Goal: Transaction & Acquisition: Purchase product/service

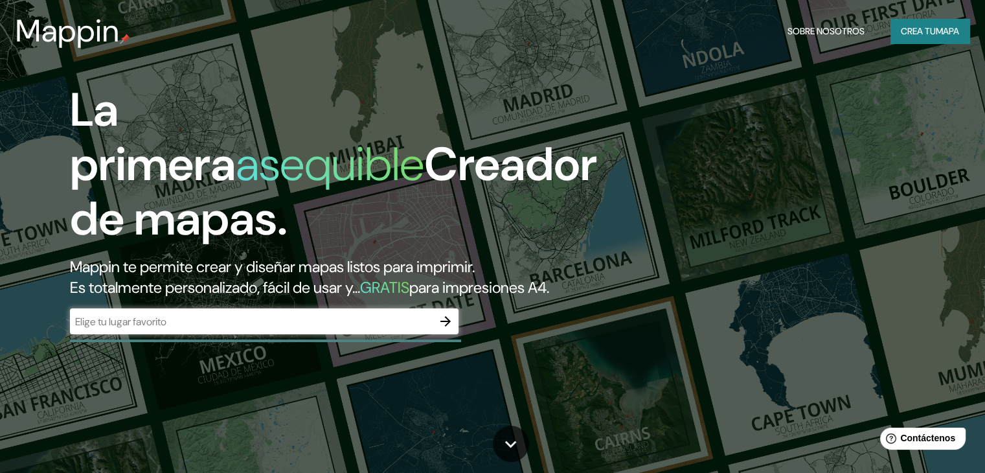
click at [612, 193] on div "La primera asequible Creador de mapas. Mappin te permite crear y diseñar mapas …" at bounding box center [316, 215] width 591 height 264
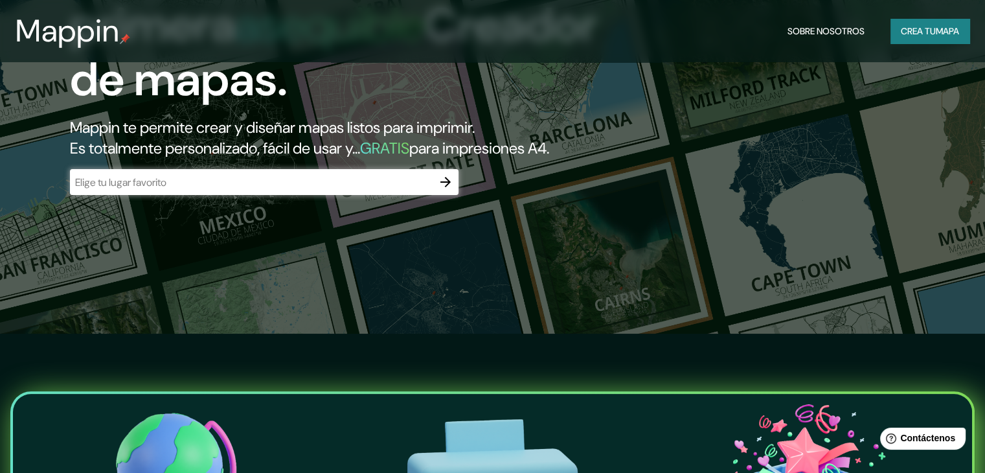
scroll to position [36, 0]
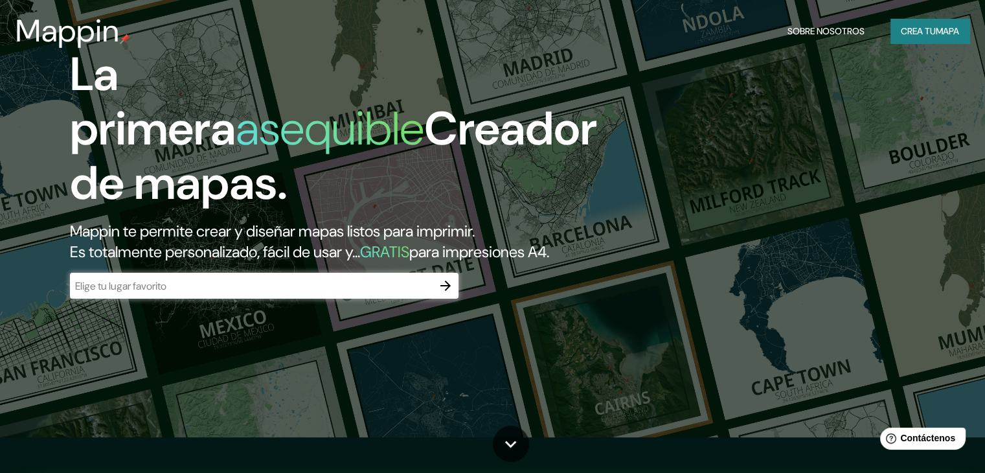
click at [247, 293] on input "text" at bounding box center [251, 285] width 363 height 15
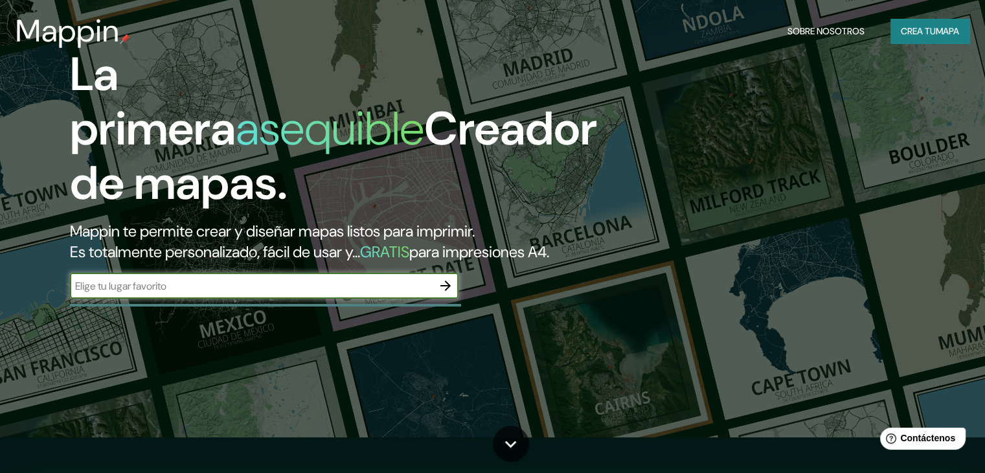
click at [247, 293] on input "text" at bounding box center [251, 285] width 363 height 15
type input "apostoles misiones"
click at [447, 291] on icon "button" at bounding box center [445, 285] width 10 height 10
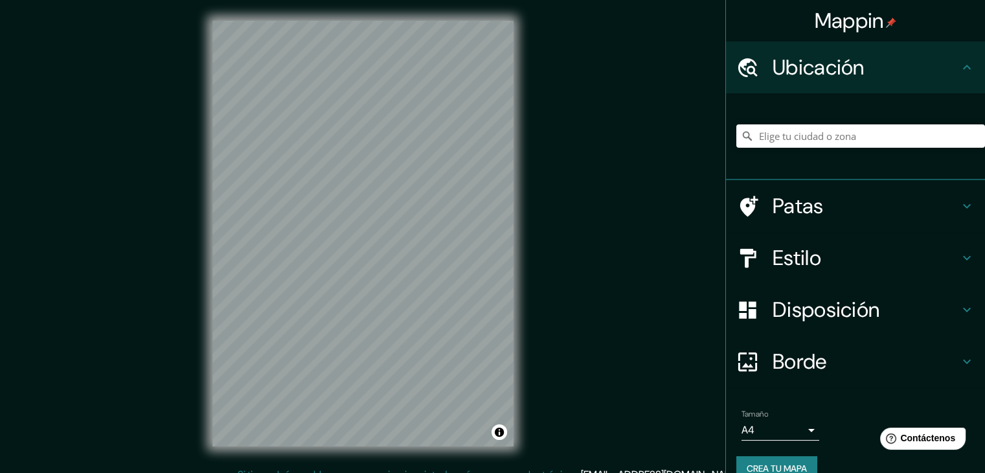
click at [811, 151] on div at bounding box center [860, 136] width 249 height 65
click at [821, 138] on input "Elige tu ciudad o zona" at bounding box center [860, 135] width 249 height 23
type input "[DEMOGRAPHIC_DATA], [GEOGRAPHIC_DATA], [GEOGRAPHIC_DATA]"
click at [803, 254] on font "Estilo" at bounding box center [796, 257] width 49 height 27
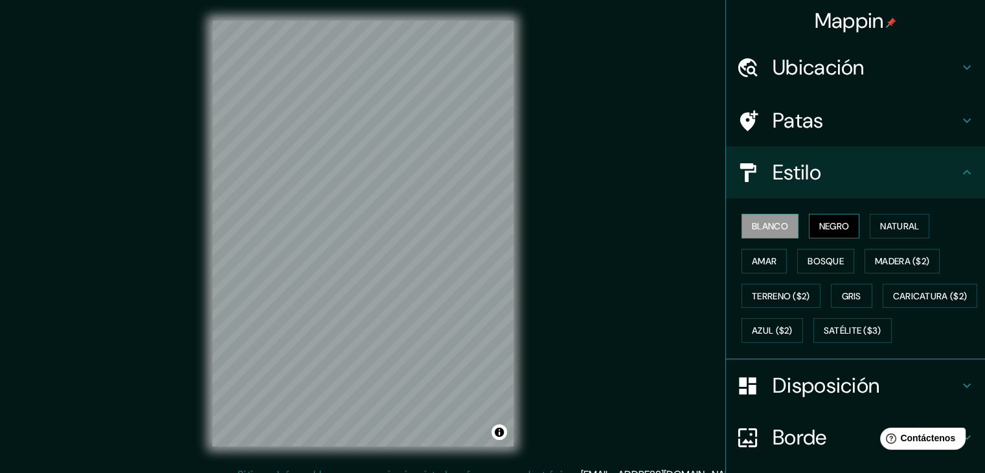
click at [821, 220] on font "Negro" at bounding box center [834, 226] width 30 height 12
click at [880, 221] on font "Natural" at bounding box center [899, 226] width 39 height 12
click at [767, 235] on button "Blanco" at bounding box center [769, 226] width 57 height 25
click at [759, 259] on font "Amar" at bounding box center [764, 261] width 25 height 12
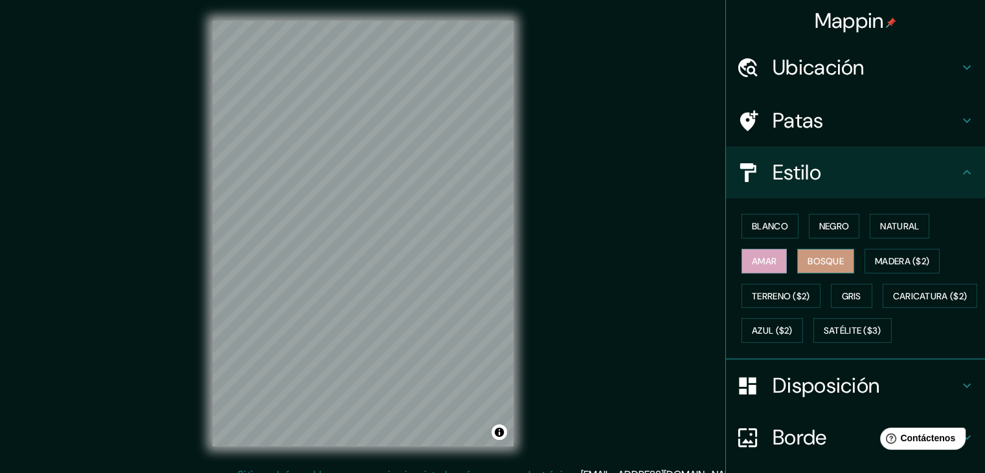
click at [809, 261] on font "Bosque" at bounding box center [825, 261] width 36 height 12
click at [896, 255] on font "Madera ($2)" at bounding box center [902, 261] width 54 height 12
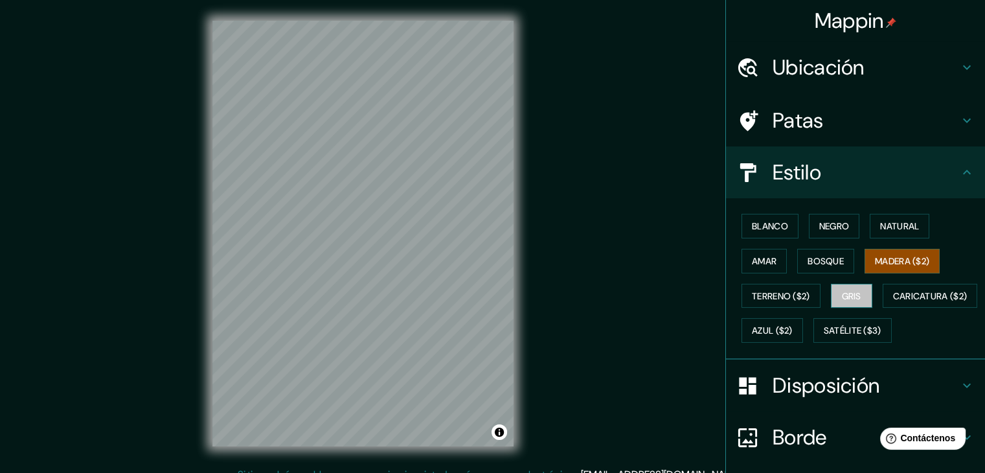
click at [833, 297] on button "Gris" at bounding box center [851, 296] width 41 height 25
click at [790, 296] on font "Terreno ($2)" at bounding box center [781, 296] width 58 height 12
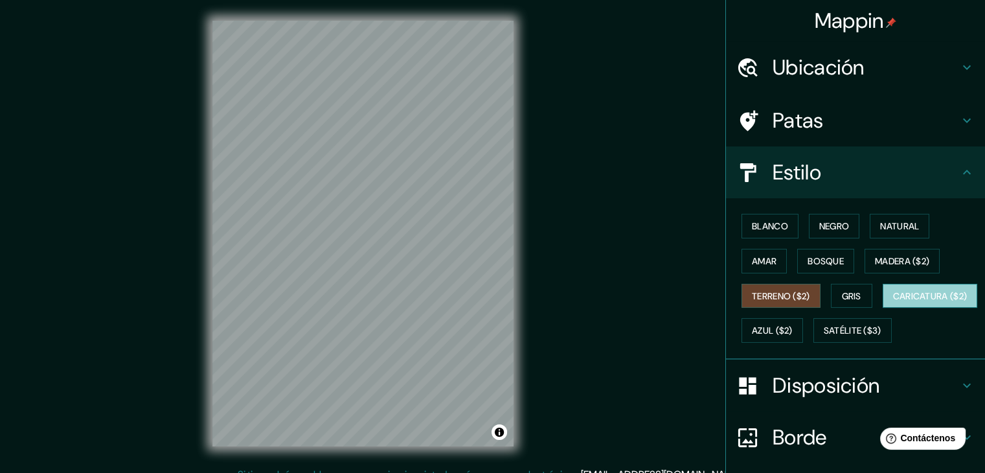
click at [893, 302] on font "Caricatura ($2)" at bounding box center [930, 296] width 74 height 12
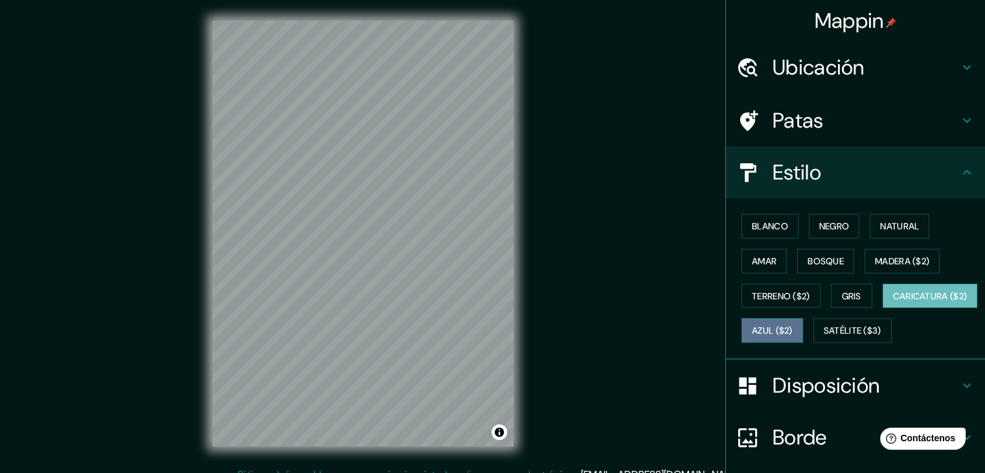
click at [793, 329] on font "Azul ($2)" at bounding box center [772, 331] width 41 height 12
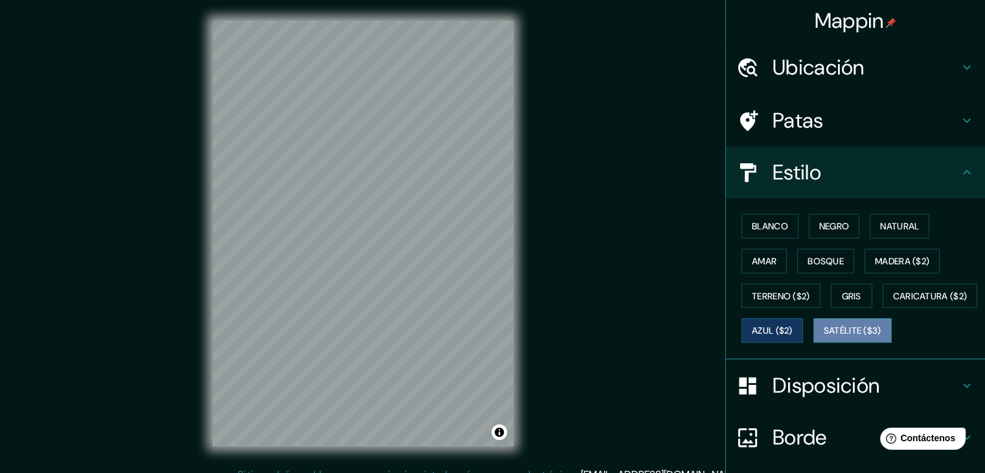
click at [824, 337] on font "Satélite ($3)" at bounding box center [853, 331] width 58 height 12
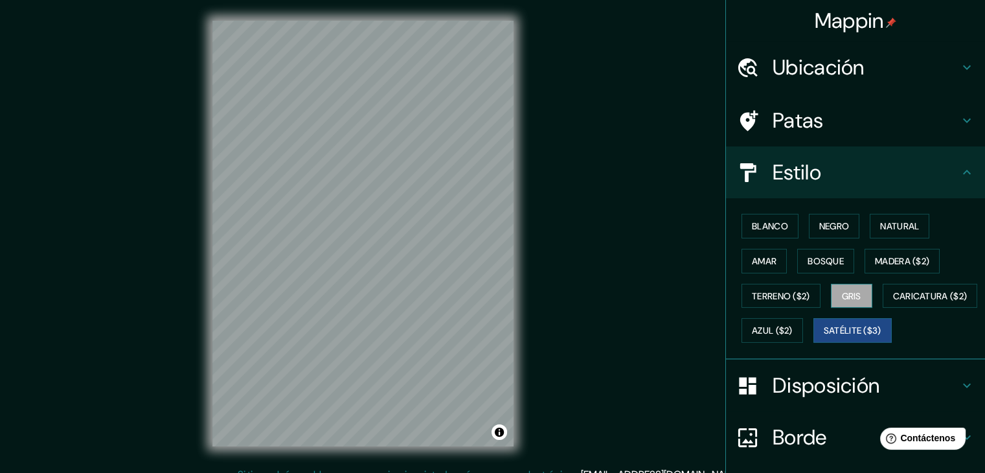
click at [857, 289] on button "Gris" at bounding box center [851, 296] width 41 height 25
click at [882, 259] on font "Madera ($2)" at bounding box center [902, 261] width 54 height 12
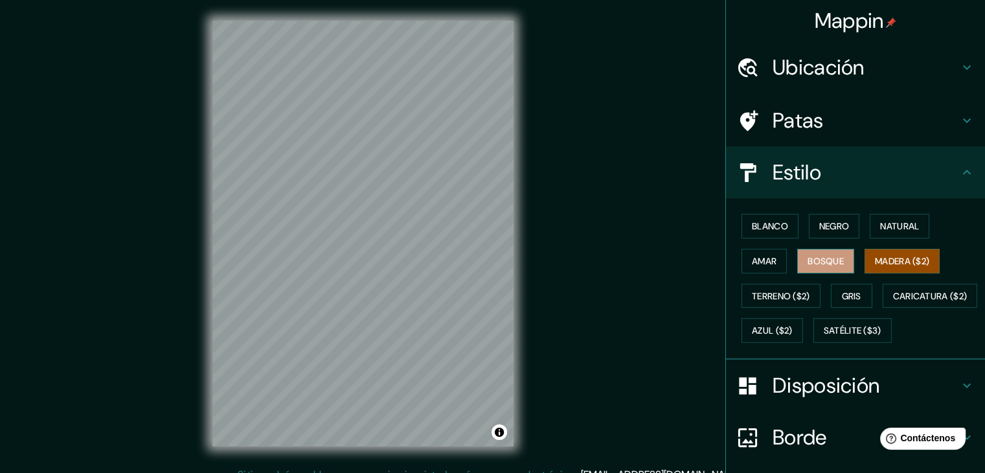
click at [825, 262] on font "Bosque" at bounding box center [825, 261] width 36 height 12
click at [764, 250] on button "Amar" at bounding box center [763, 261] width 45 height 25
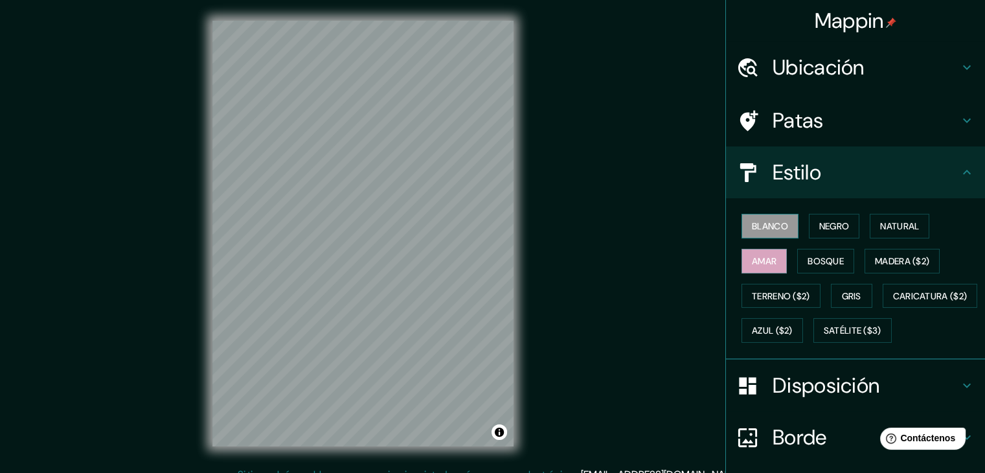
click at [757, 221] on font "Blanco" at bounding box center [770, 226] width 36 height 12
click at [776, 115] on font "Patas" at bounding box center [797, 120] width 51 height 27
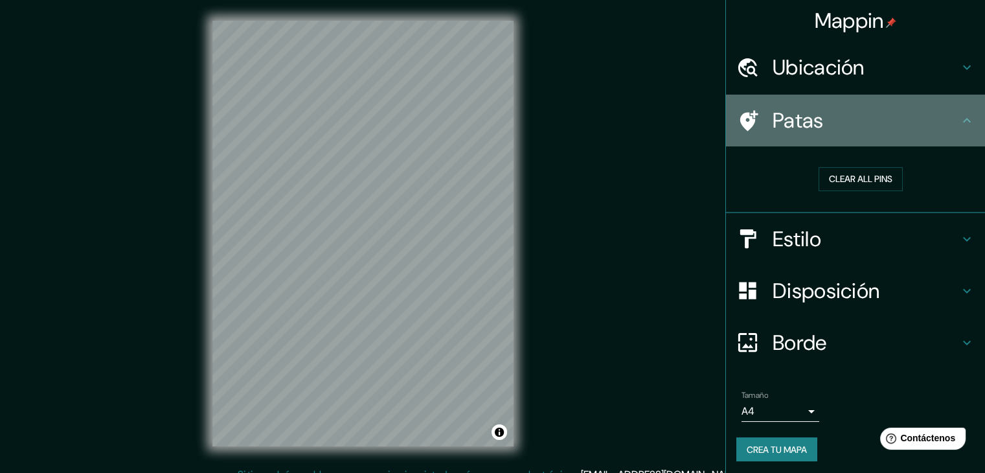
click at [834, 120] on h4 "Patas" at bounding box center [865, 120] width 186 height 26
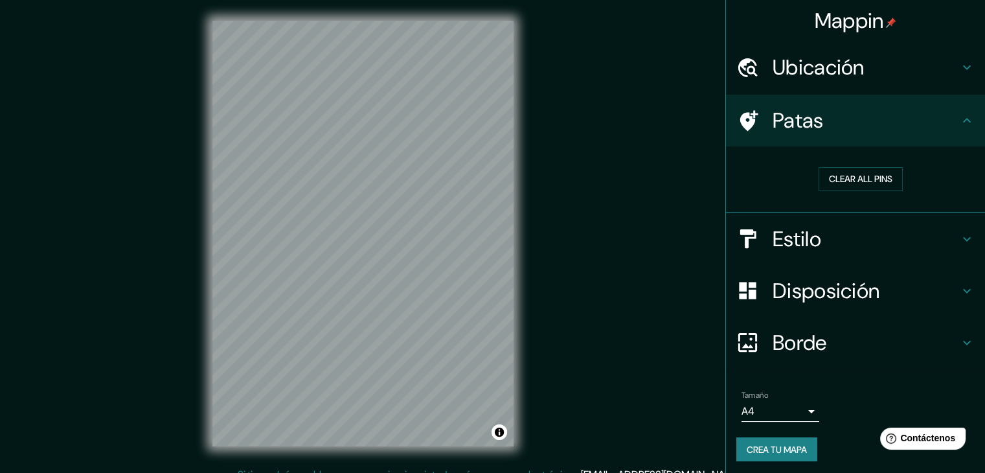
click at [940, 117] on h4 "Patas" at bounding box center [865, 120] width 186 height 26
click at [883, 67] on h4 "Ubicación" at bounding box center [865, 67] width 186 height 26
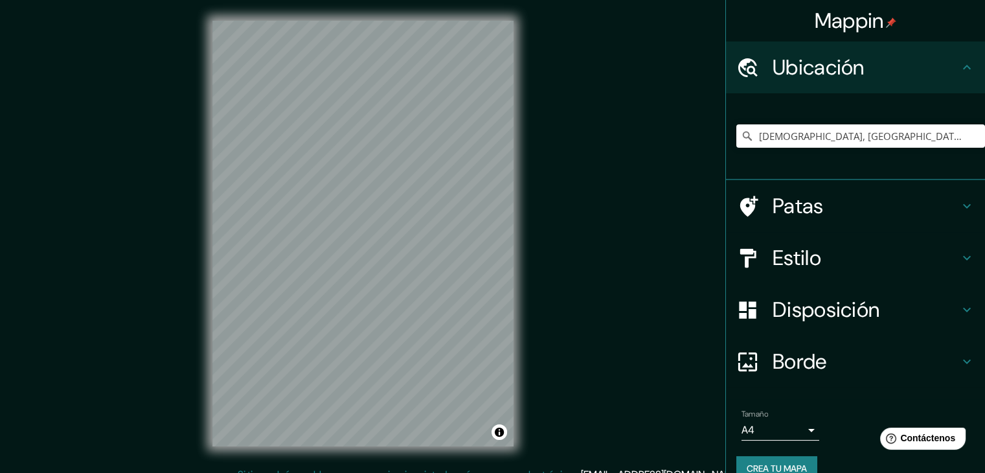
click at [938, 60] on h4 "Ubicación" at bounding box center [865, 67] width 186 height 26
click at [867, 217] on h4 "Patas" at bounding box center [865, 206] width 186 height 26
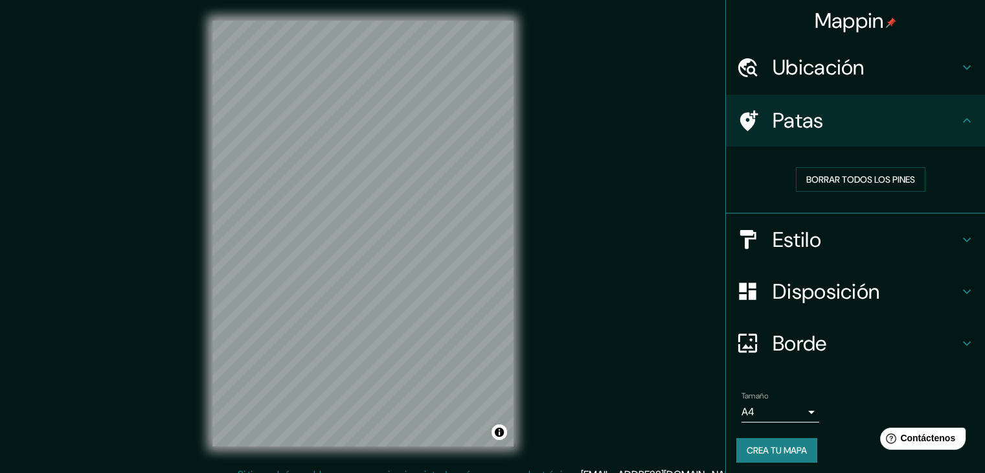
click at [852, 245] on h4 "Estilo" at bounding box center [865, 240] width 186 height 26
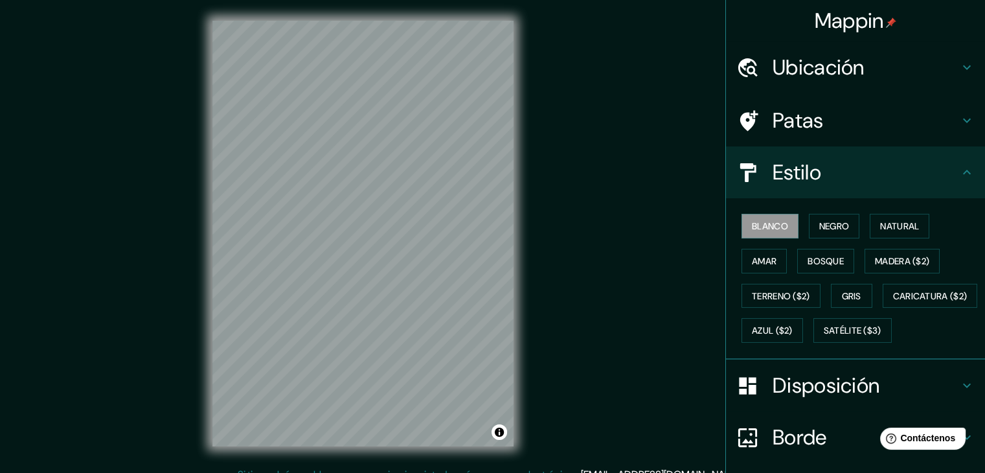
click at [804, 399] on font "Disposición" at bounding box center [825, 385] width 107 height 27
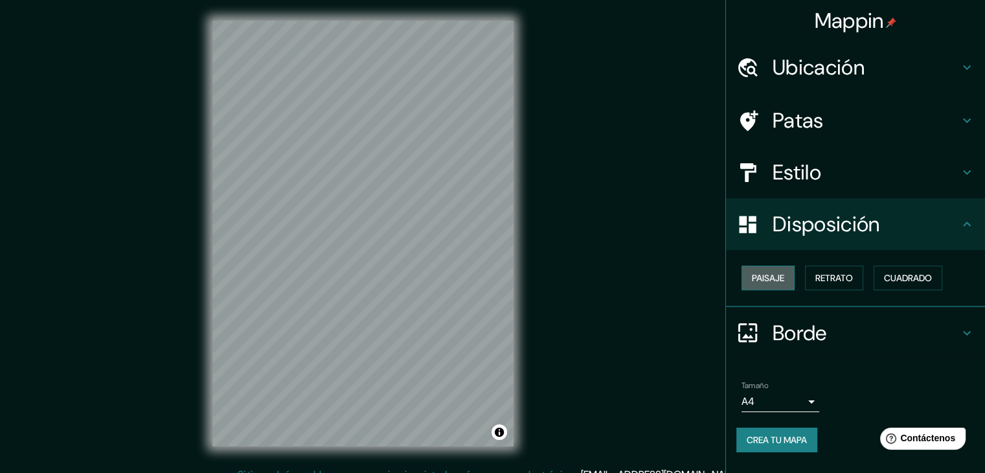
click at [784, 273] on font "Paisaje" at bounding box center [768, 278] width 32 height 12
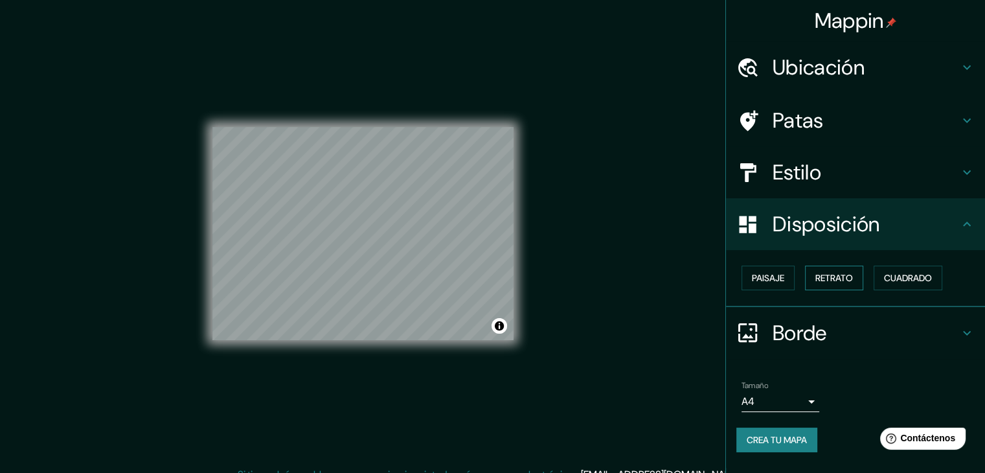
click at [848, 276] on font "Retrato" at bounding box center [834, 278] width 38 height 12
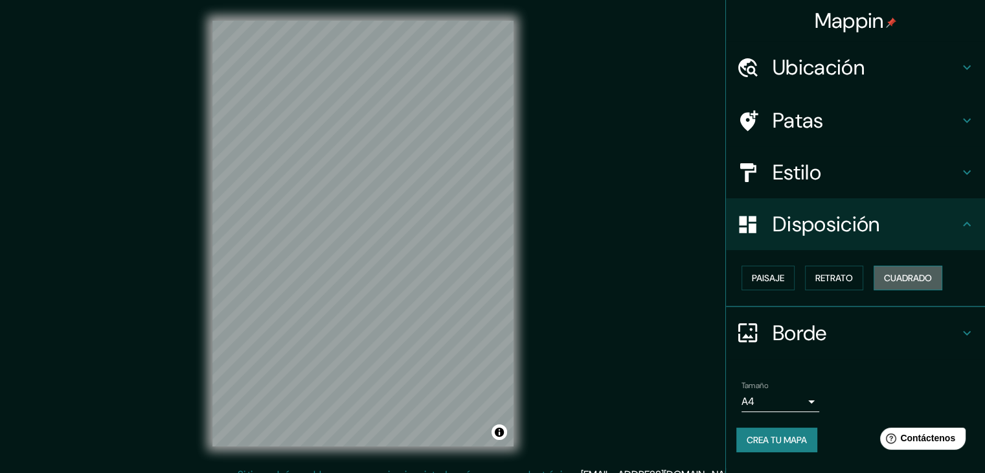
click at [906, 278] on font "Cuadrado" at bounding box center [908, 278] width 48 height 12
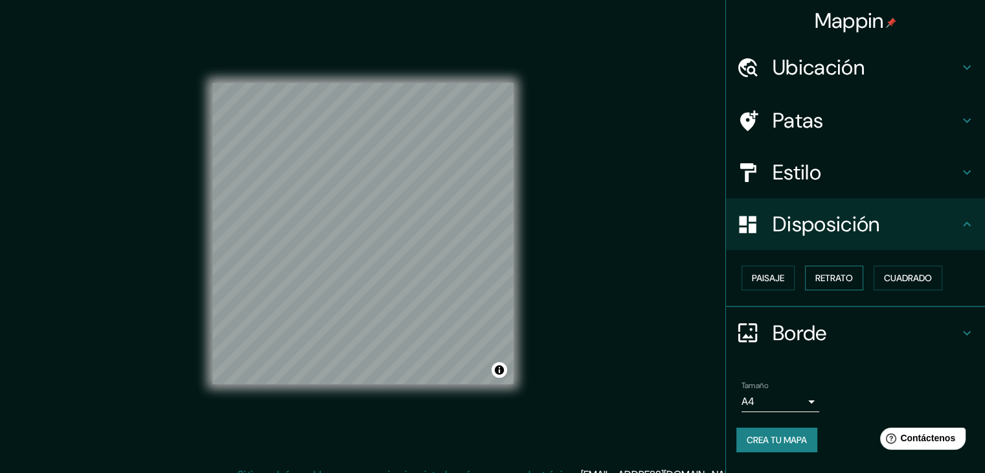
click at [849, 278] on font "Retrato" at bounding box center [834, 278] width 38 height 12
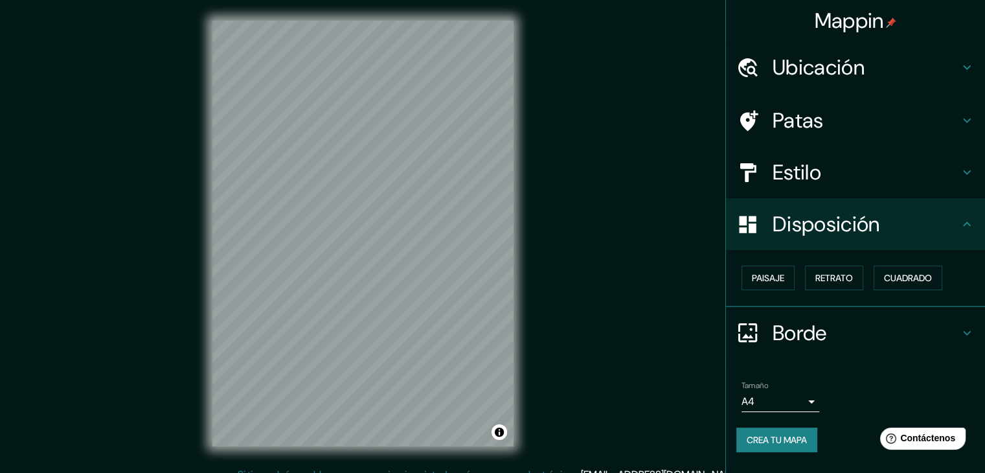
click at [942, 236] on div "Disposición" at bounding box center [855, 224] width 259 height 52
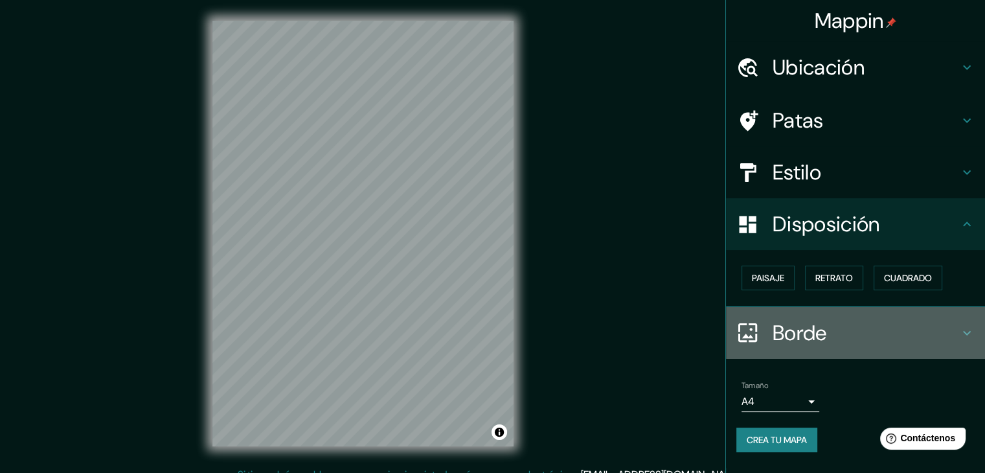
click at [956, 321] on h4 "Borde" at bounding box center [865, 333] width 186 height 26
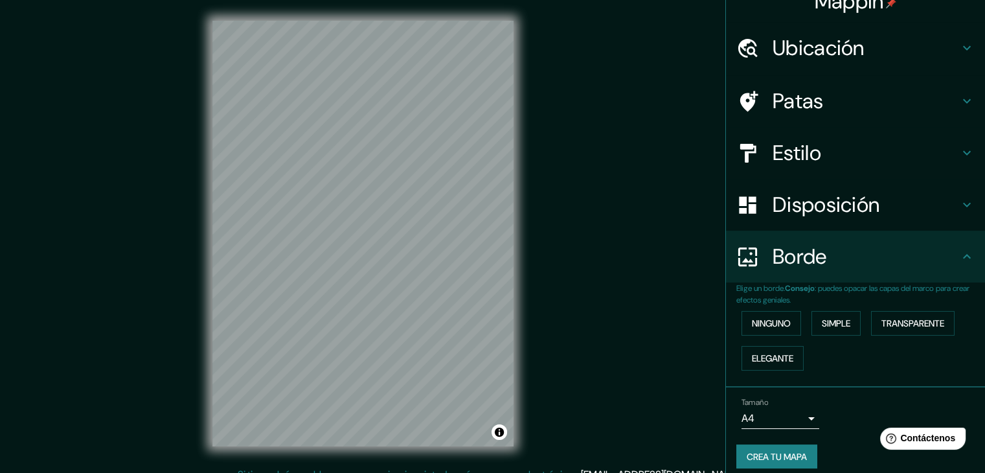
scroll to position [29, 0]
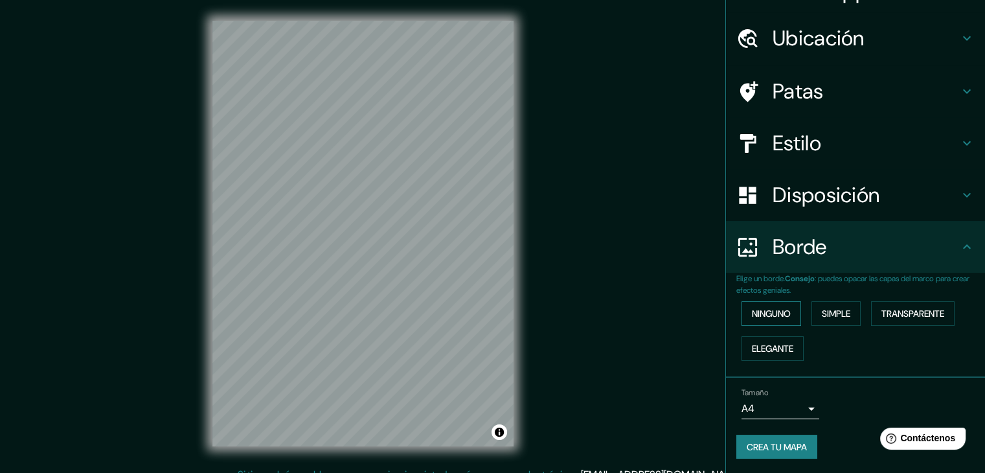
click at [789, 309] on button "Ninguno" at bounding box center [771, 313] width 60 height 25
click at [835, 314] on font "Simple" at bounding box center [836, 314] width 28 height 12
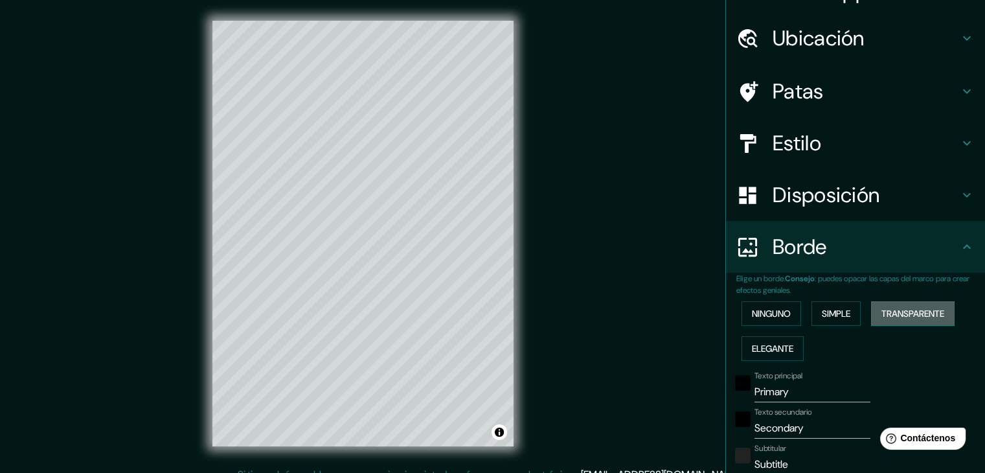
click at [922, 310] on font "Transparente" at bounding box center [912, 314] width 63 height 12
click at [827, 343] on div "Ninguno Simple Transparente Elegante" at bounding box center [860, 331] width 249 height 70
click at [752, 348] on font "Elegante" at bounding box center [772, 349] width 41 height 12
click at [923, 245] on h4 "Borde" at bounding box center [865, 247] width 186 height 26
click at [855, 57] on div "Ubicación" at bounding box center [855, 38] width 259 height 52
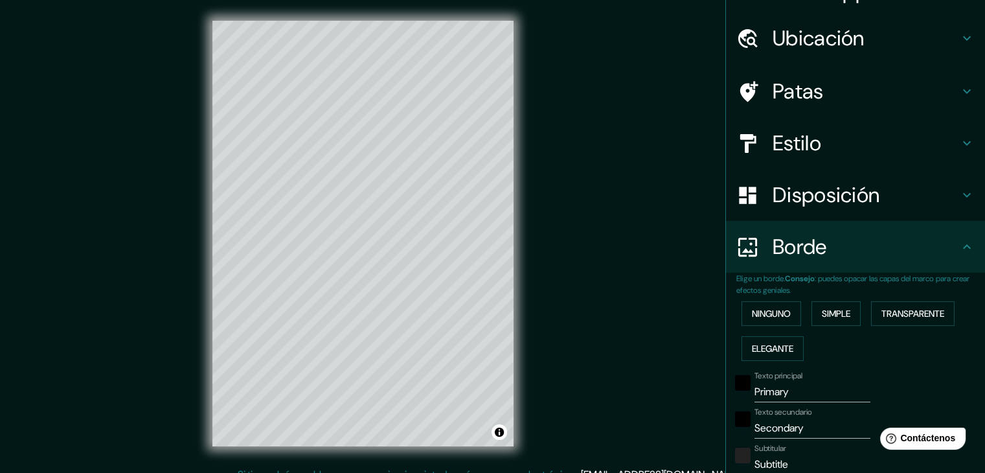
type input "37"
type input "19"
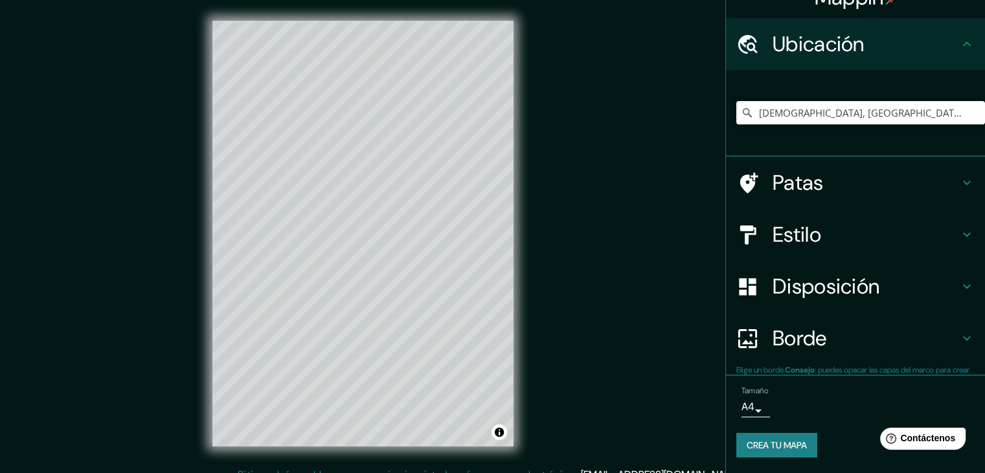
scroll to position [23, 0]
